Goal: Task Accomplishment & Management: Complete application form

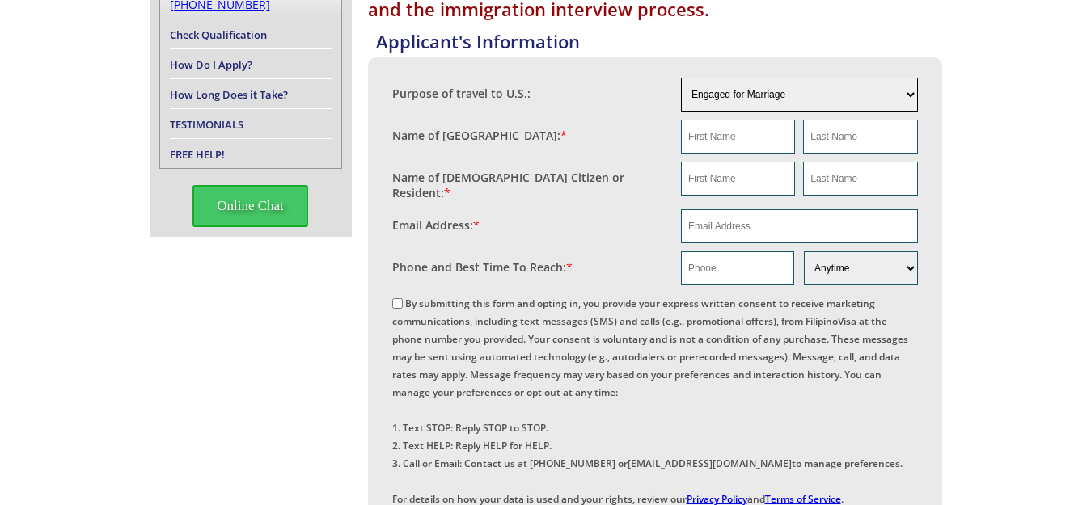
click at [735, 99] on select "Engaged for Marriage Already Married to [DEMOGRAPHIC_DATA] Citizen / Resident F…" at bounding box center [799, 95] width 237 height 34
select select "5"
click at [681, 78] on select "Engaged for Marriage Already Married to [DEMOGRAPHIC_DATA] Citizen / Resident F…" at bounding box center [799, 95] width 237 height 34
click at [726, 137] on input "text" at bounding box center [738, 137] width 114 height 34
type input "[PERSON_NAME]"
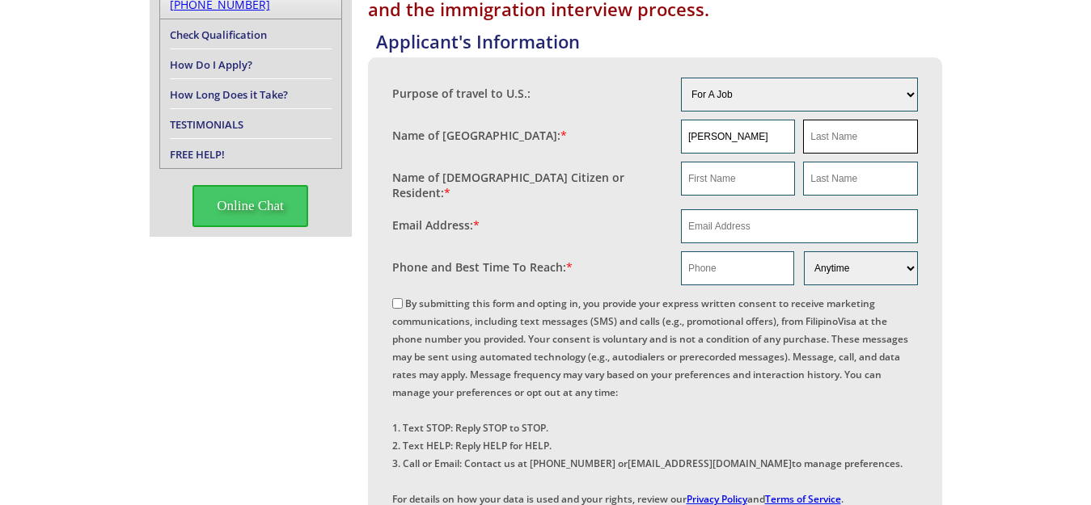
type input "Jumaat"
click at [702, 222] on input "email" at bounding box center [799, 226] width 237 height 34
type input "[EMAIL_ADDRESS][DOMAIN_NAME]"
click at [767, 267] on input "text" at bounding box center [737, 268] width 113 height 34
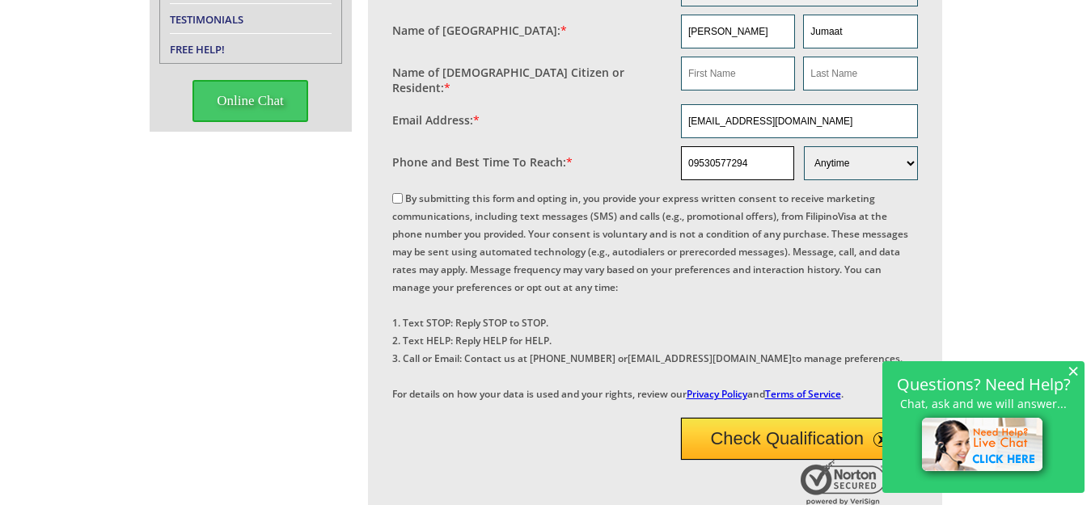
scroll to position [323, 0]
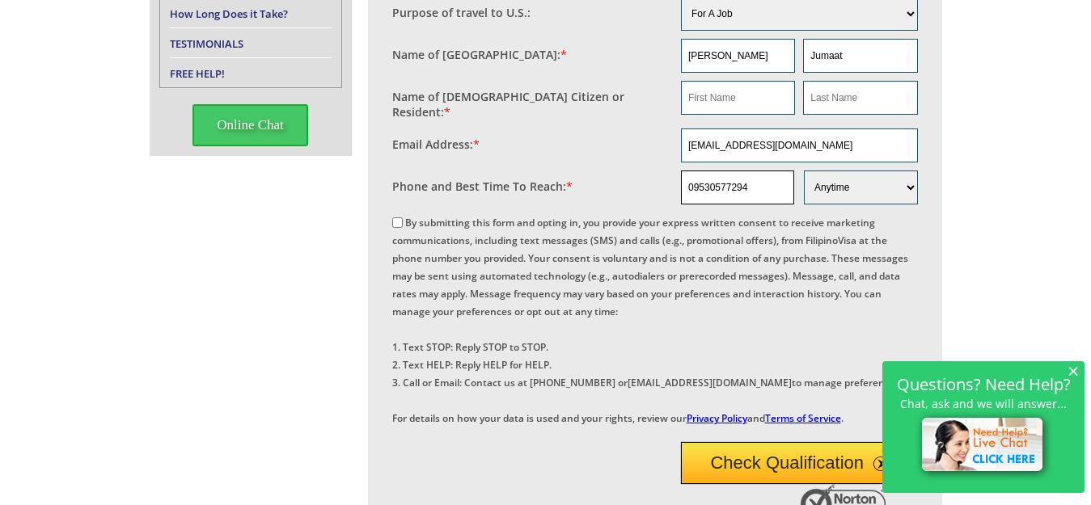
type input "09530577294"
click at [396, 218] on input "By submitting this form and opting in, you provide your express written consent…" at bounding box center [397, 223] width 11 height 11
checkbox input "true"
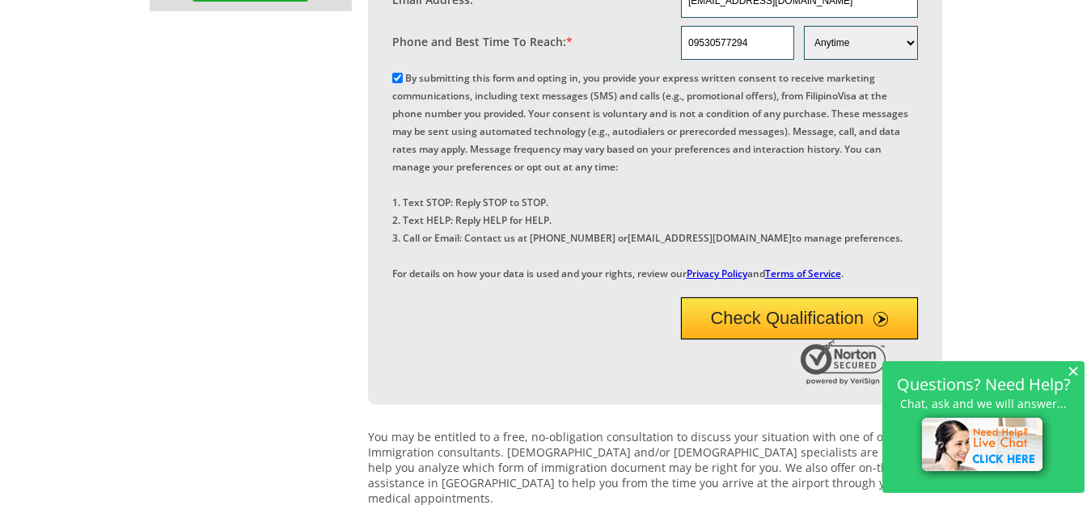
scroll to position [566, 0]
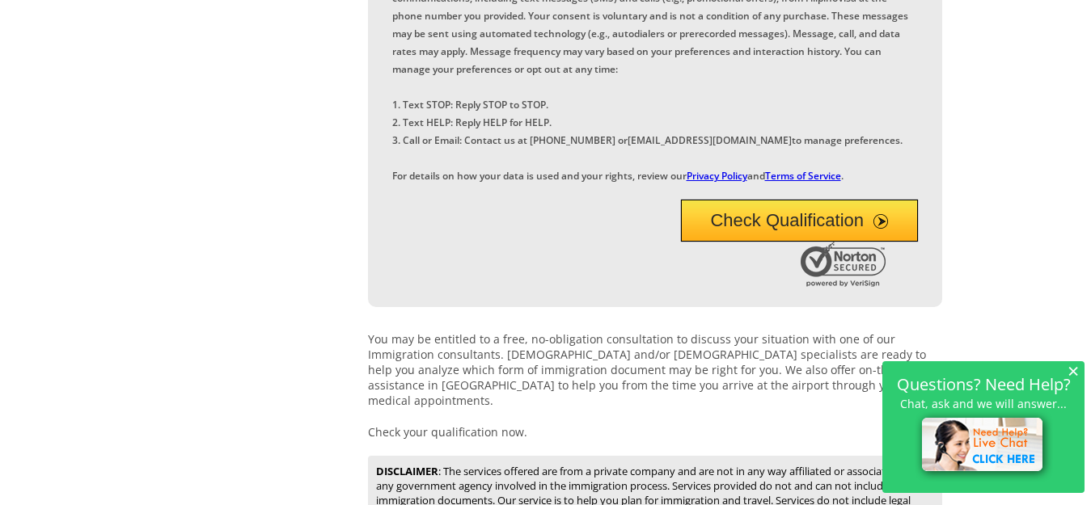
click at [1075, 369] on span "×" at bounding box center [1072, 371] width 11 height 14
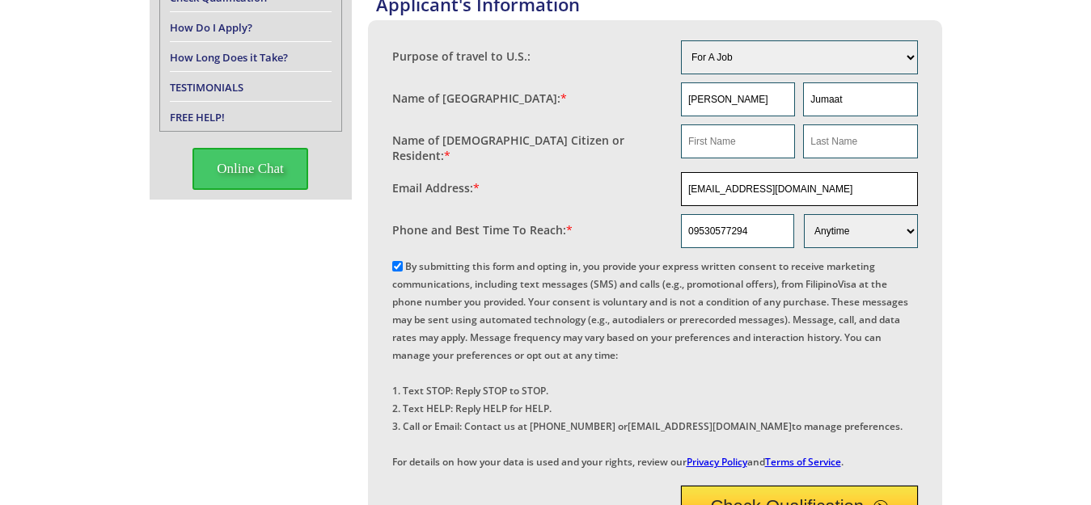
scroll to position [241, 0]
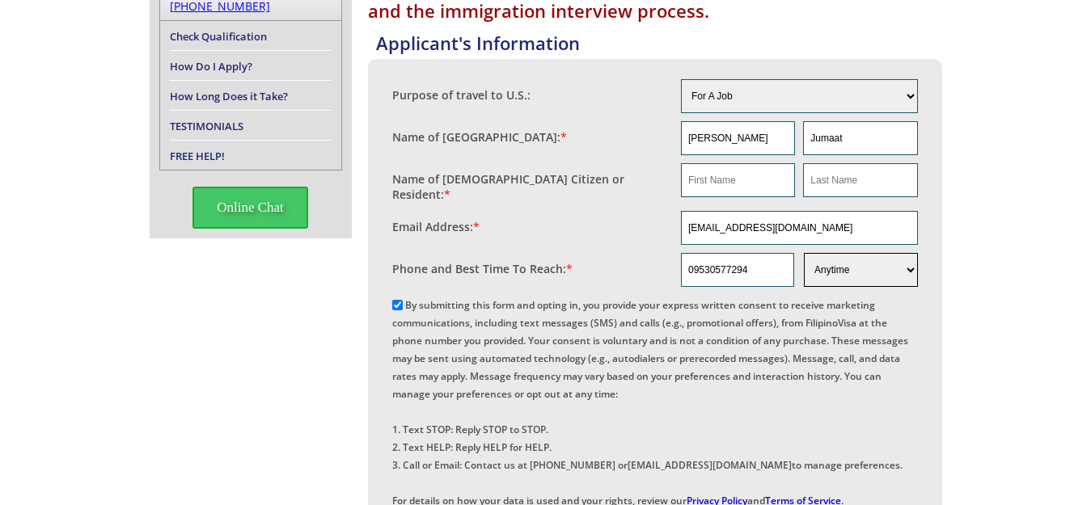
click at [831, 275] on select "Morning Afternoon Evening Weekend Anytime" at bounding box center [860, 270] width 113 height 34
click at [796, 391] on div "By submitting this form and opting in, you provide your express written consent…" at bounding box center [655, 401] width 526 height 213
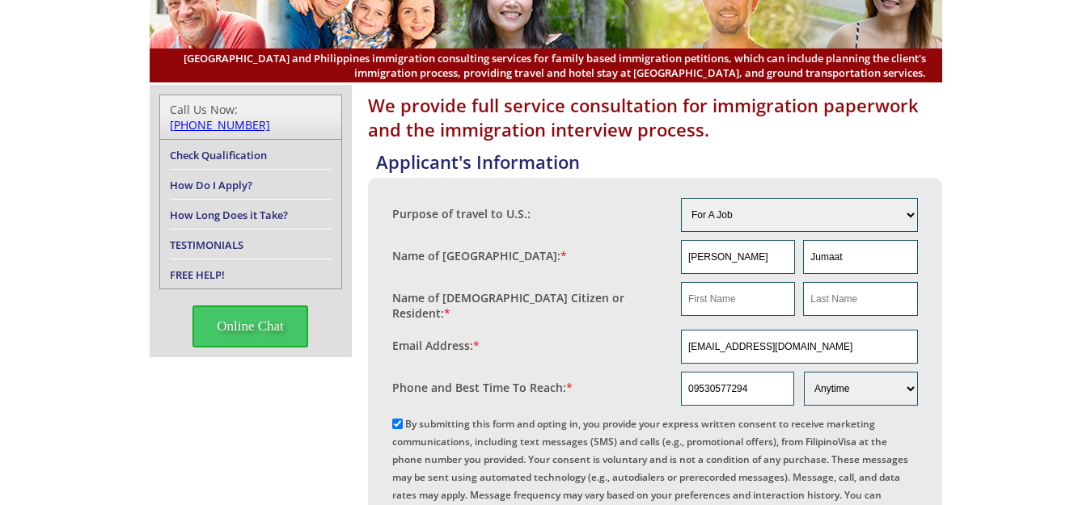
scroll to position [0, 0]
